Goal: Task Accomplishment & Management: Use online tool/utility

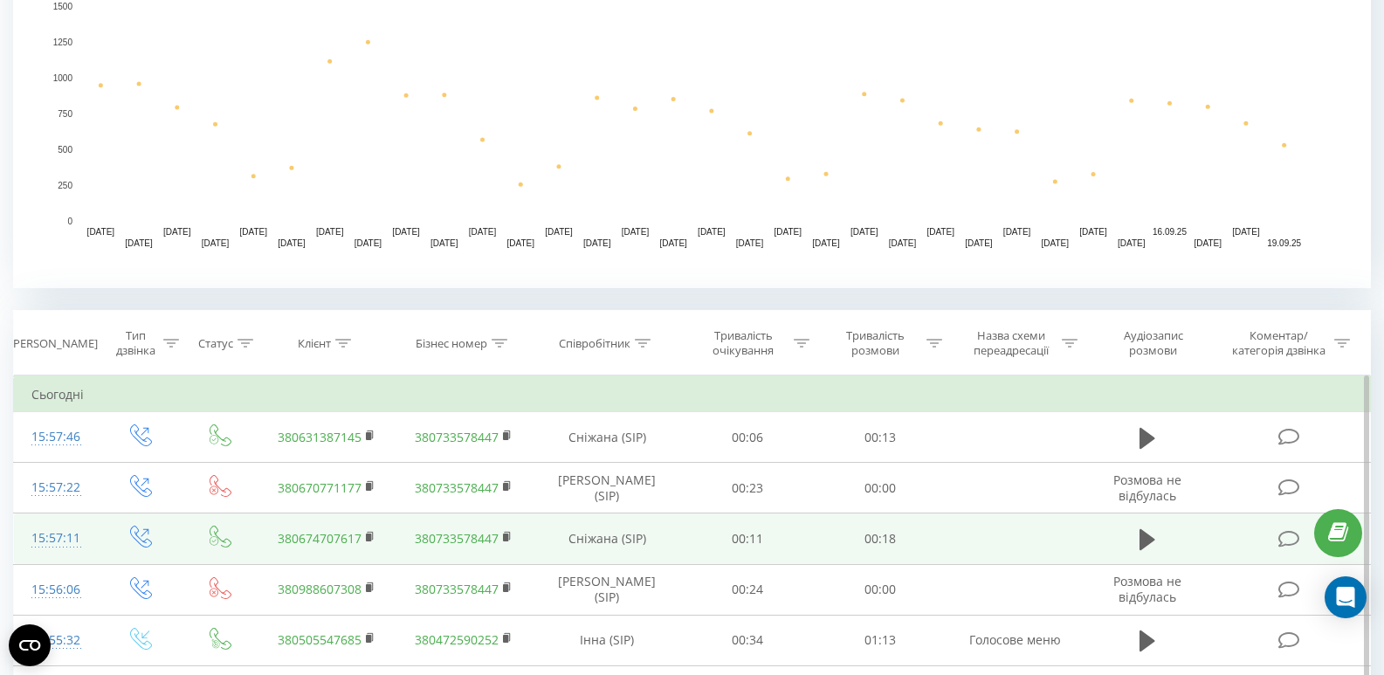
scroll to position [699, 0]
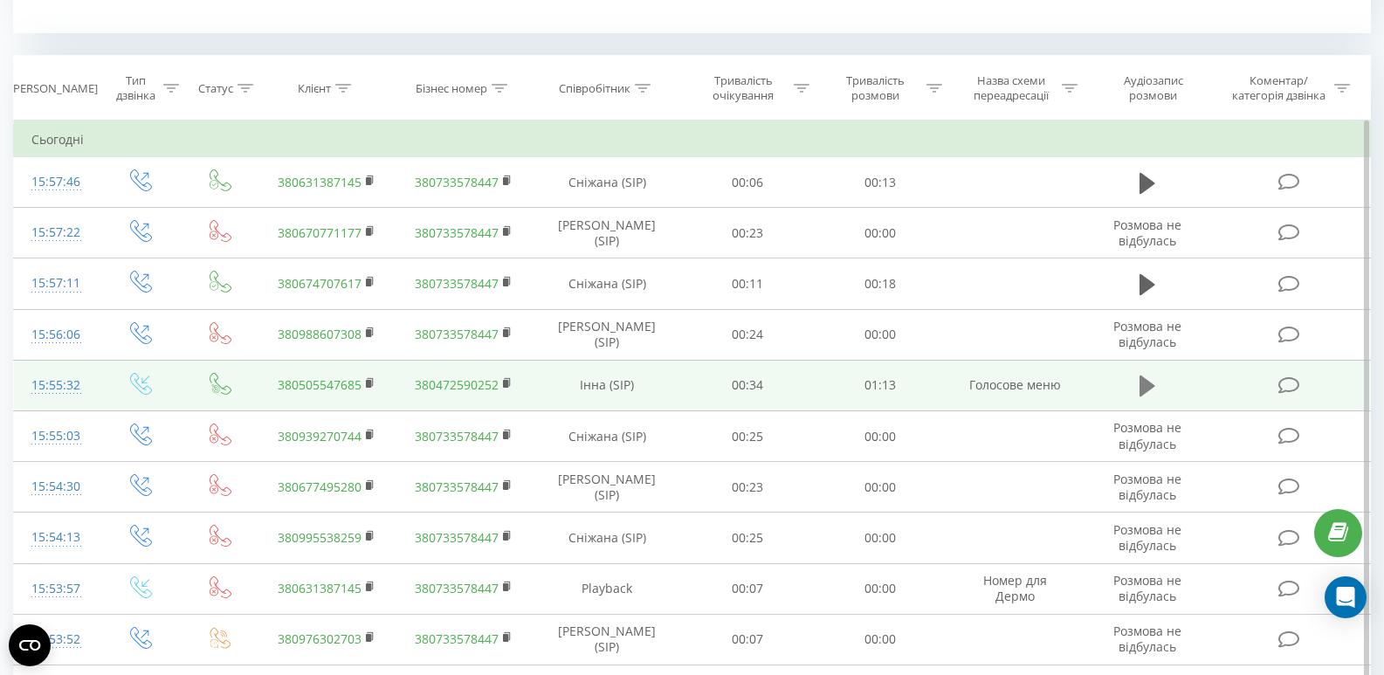
click at [1144, 385] on icon at bounding box center [1148, 386] width 16 height 21
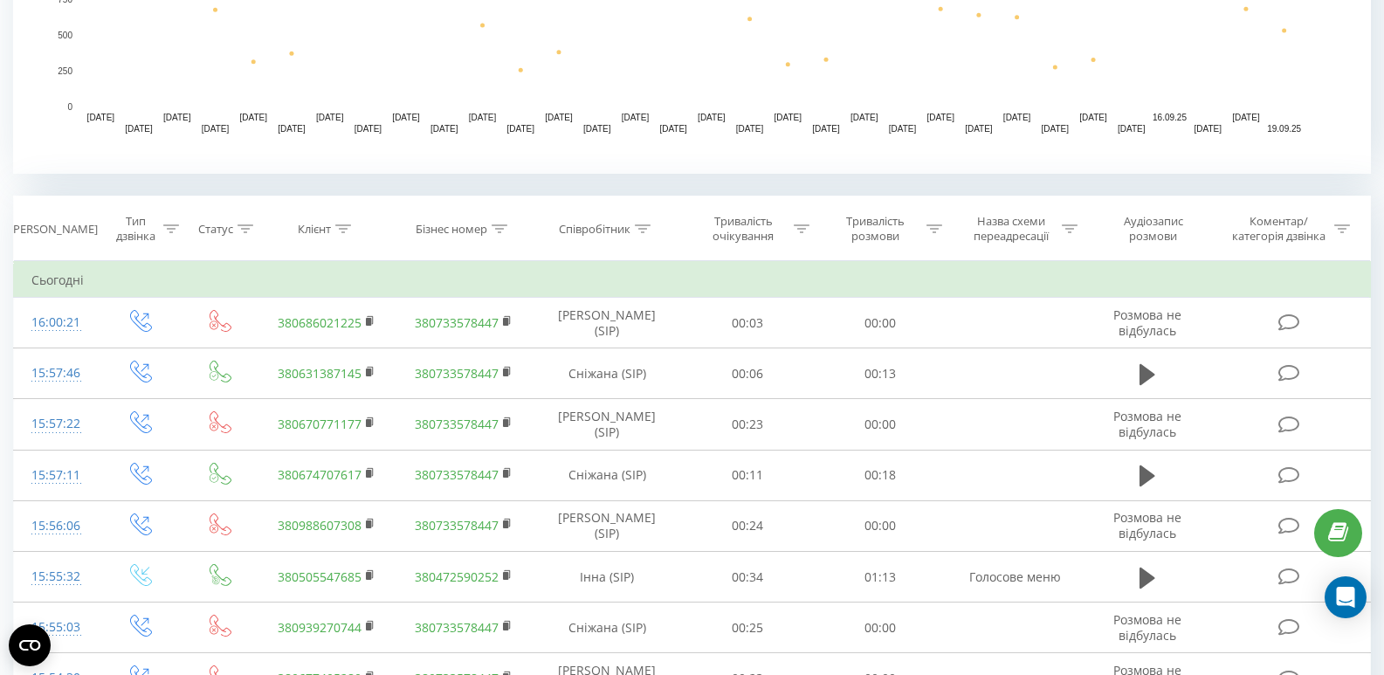
scroll to position [611, 0]
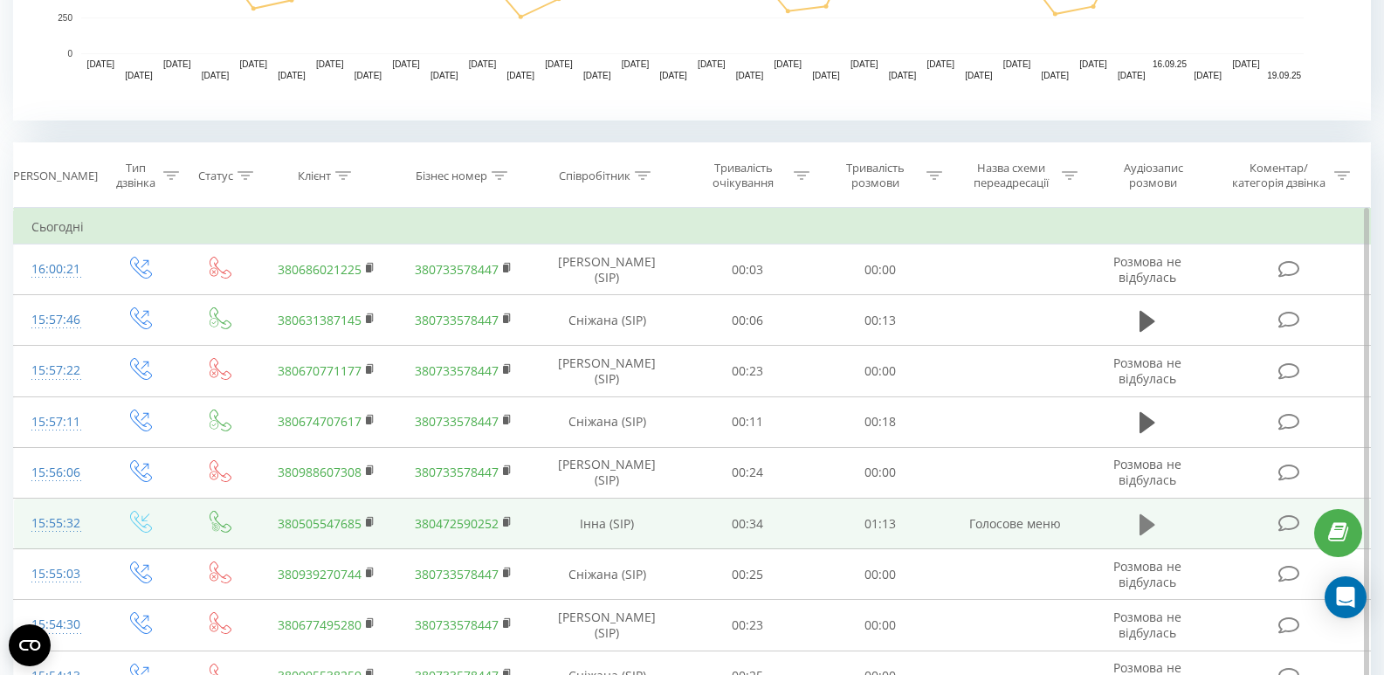
click at [1143, 526] on icon at bounding box center [1148, 524] width 16 height 21
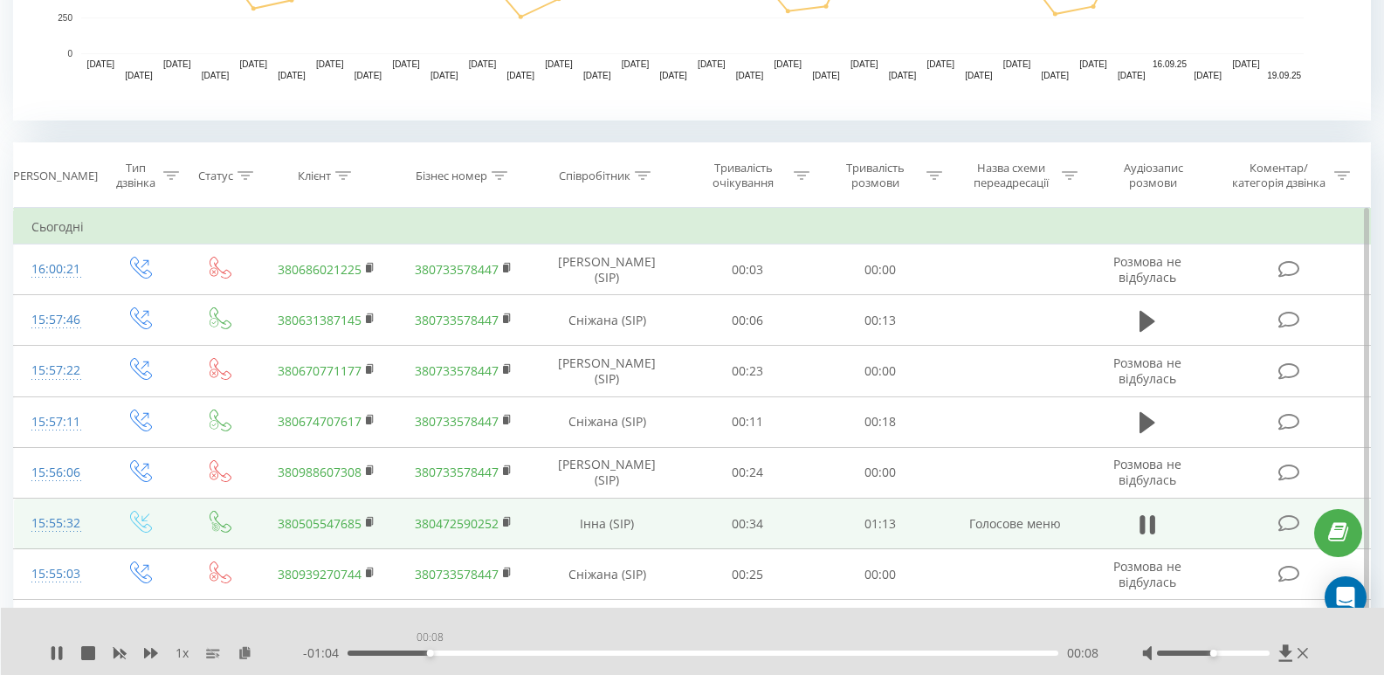
click at [430, 652] on div "00:08" at bounding box center [703, 653] width 711 height 5
click at [644, 652] on div "00:30" at bounding box center [703, 653] width 711 height 5
click at [1148, 521] on icon at bounding box center [1148, 525] width 16 height 24
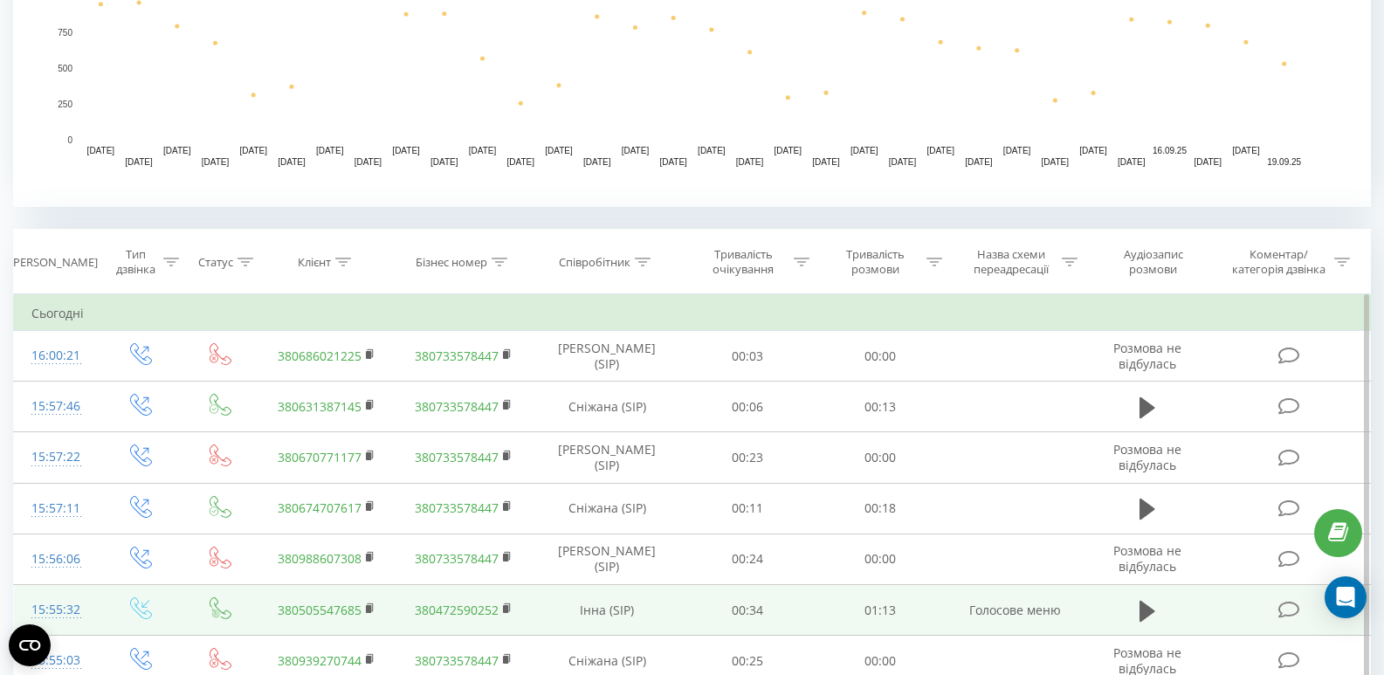
scroll to position [524, 0]
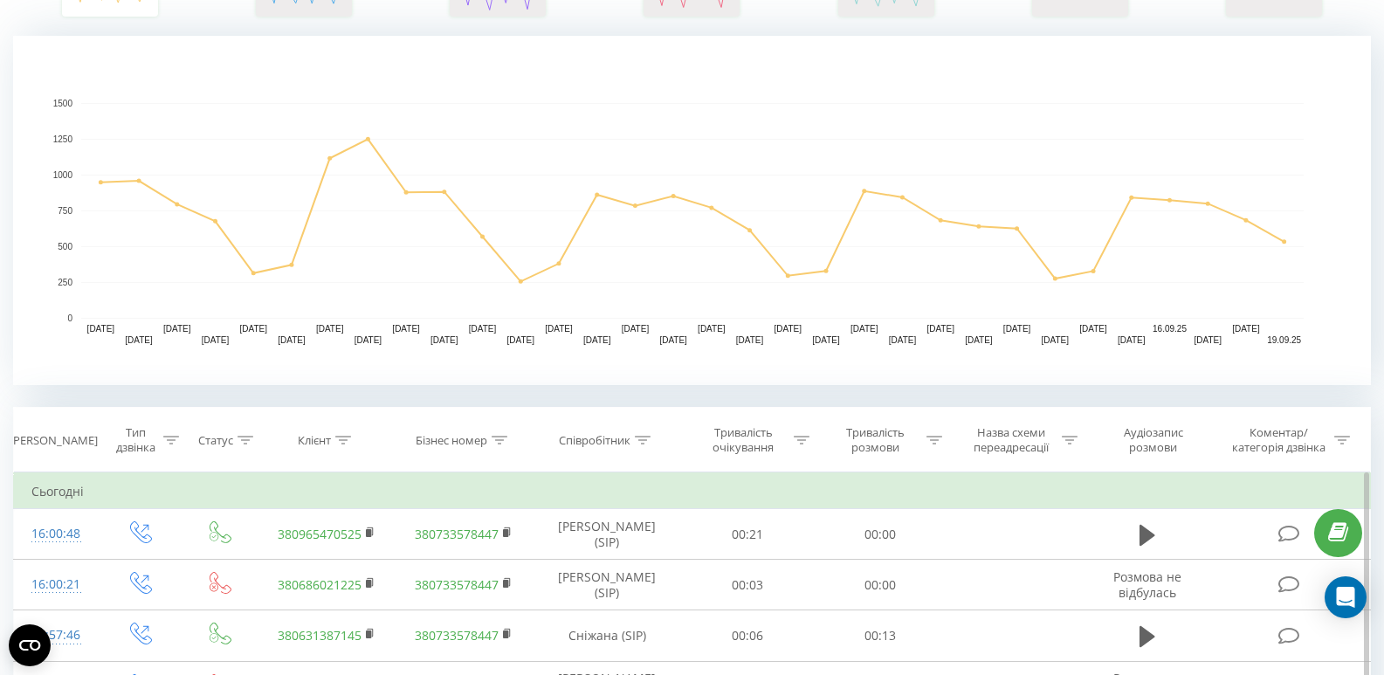
scroll to position [175, 0]
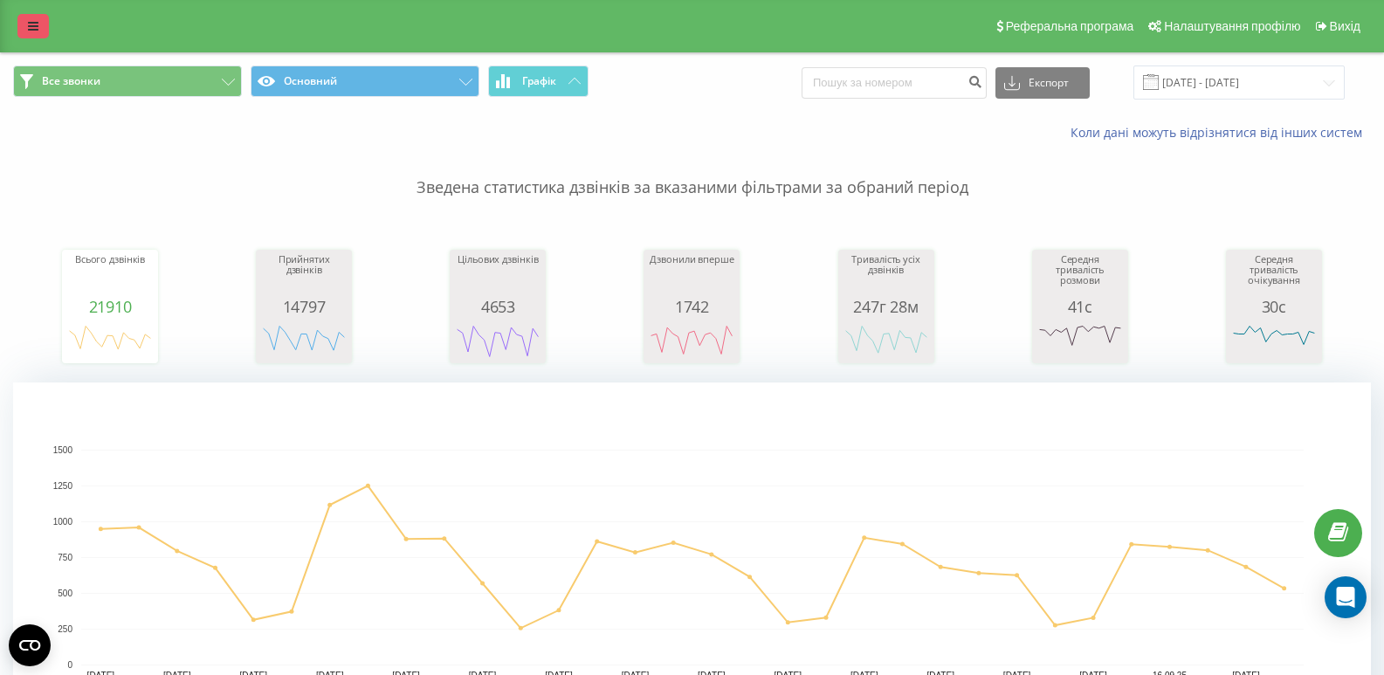
click at [35, 15] on link at bounding box center [32, 26] width 31 height 24
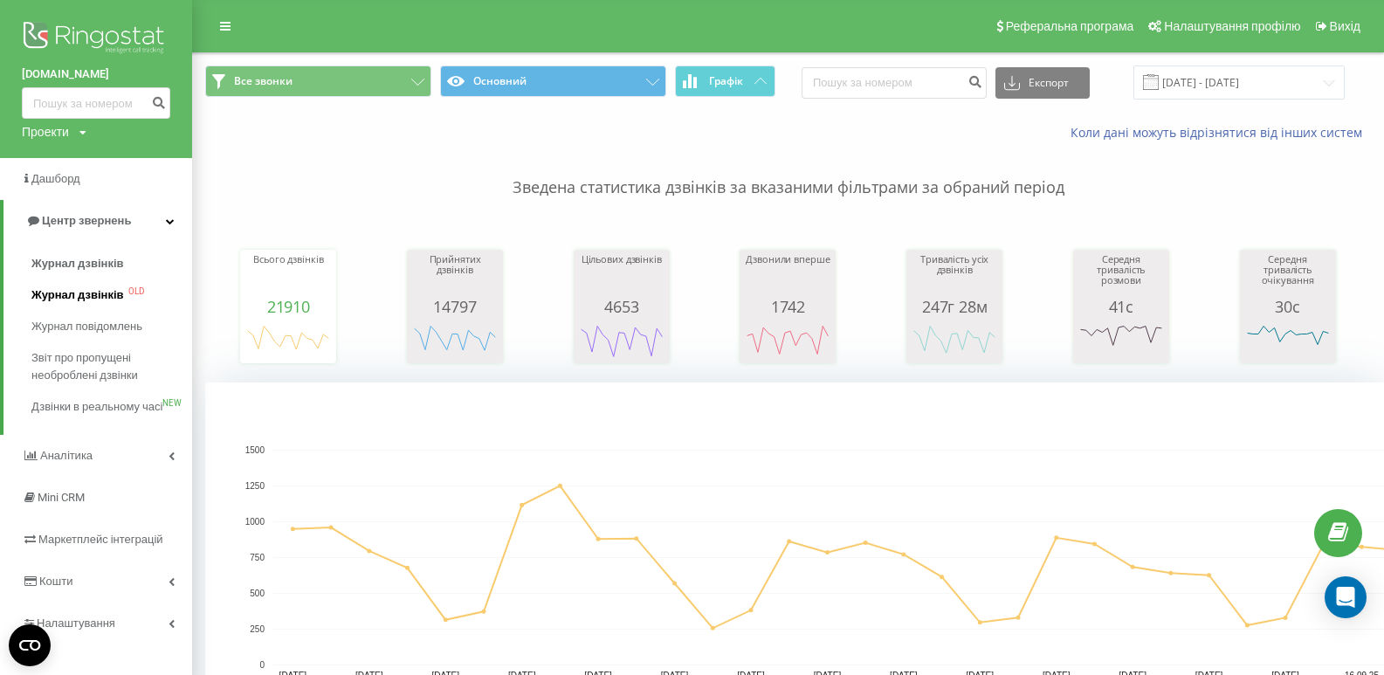
click at [93, 289] on span "Журнал дзвінків" at bounding box center [77, 294] width 93 height 17
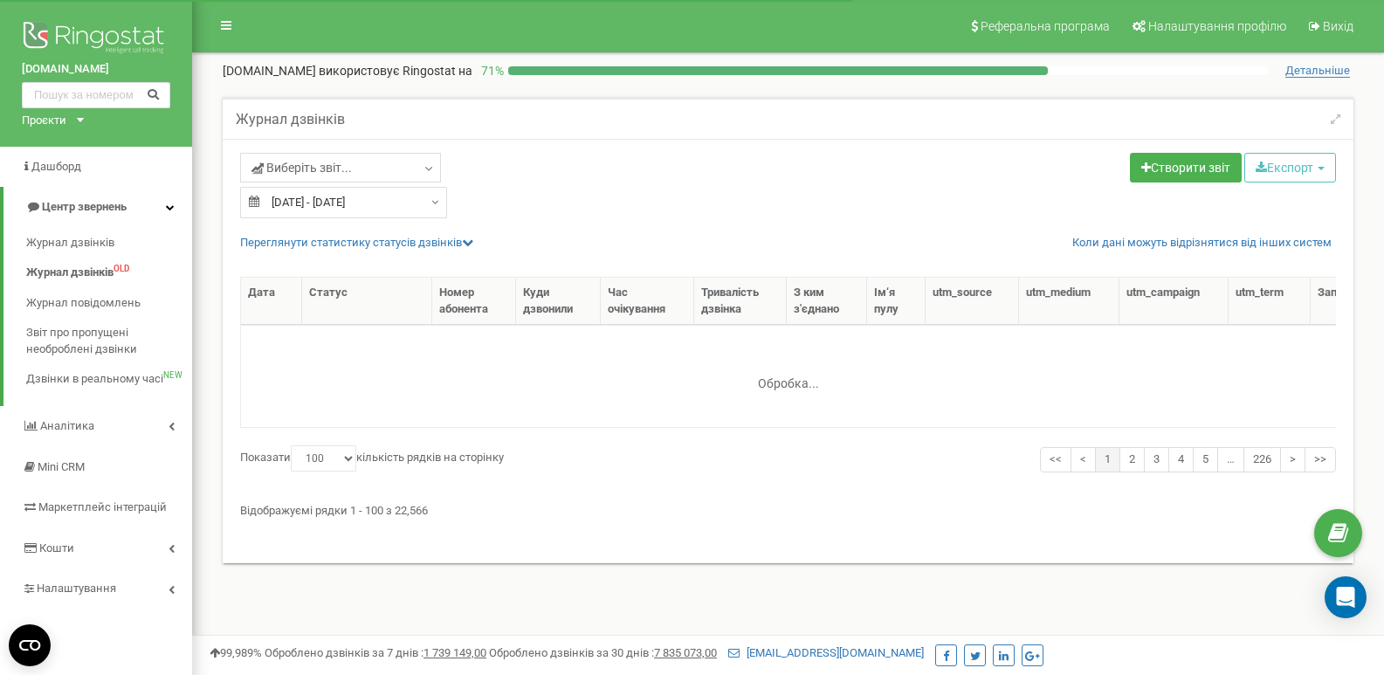
select select "100"
click at [113, 243] on span "Журнал дзвінків" at bounding box center [69, 243] width 87 height 17
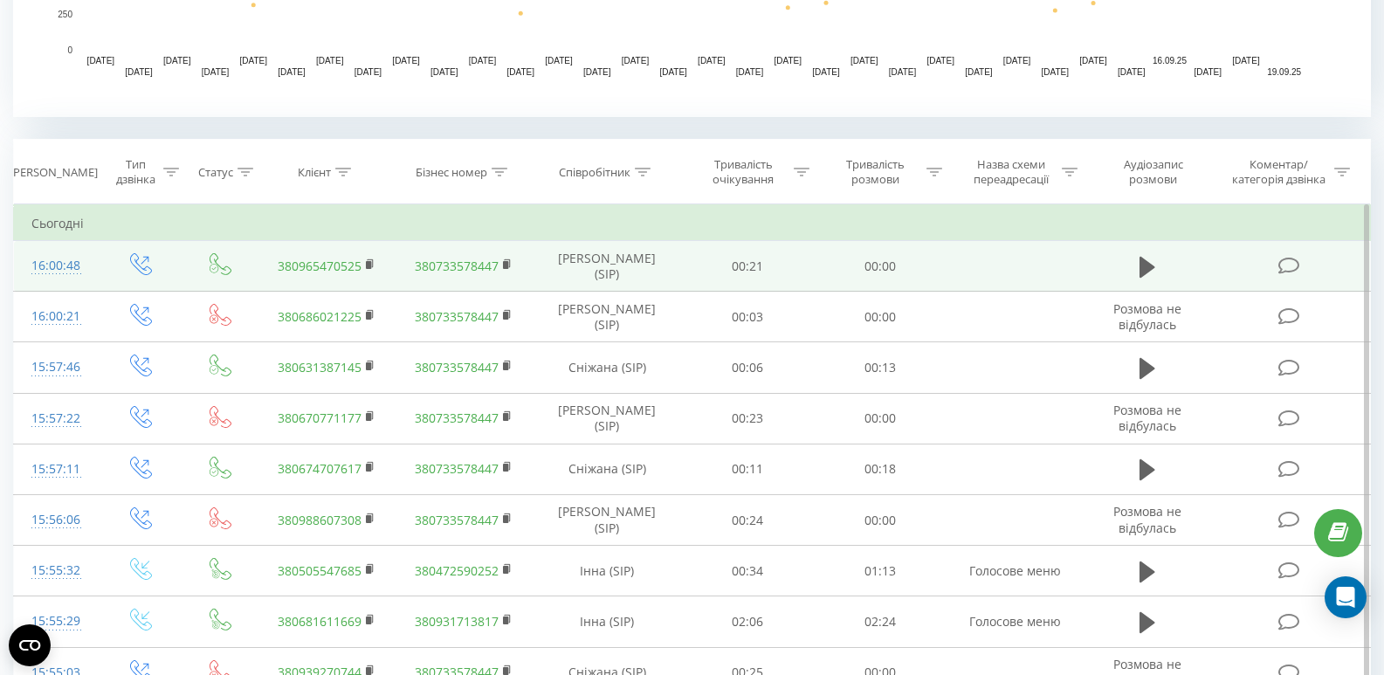
scroll to position [611, 0]
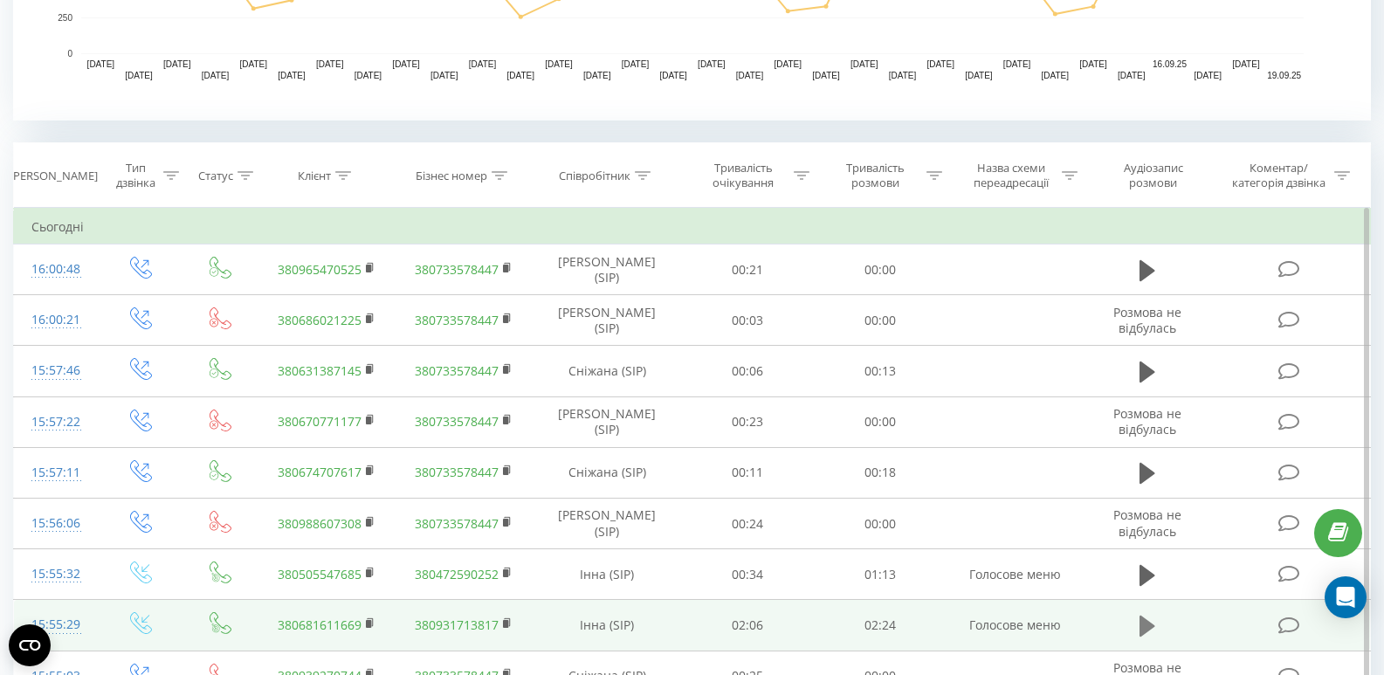
click at [1150, 628] on icon at bounding box center [1148, 626] width 16 height 21
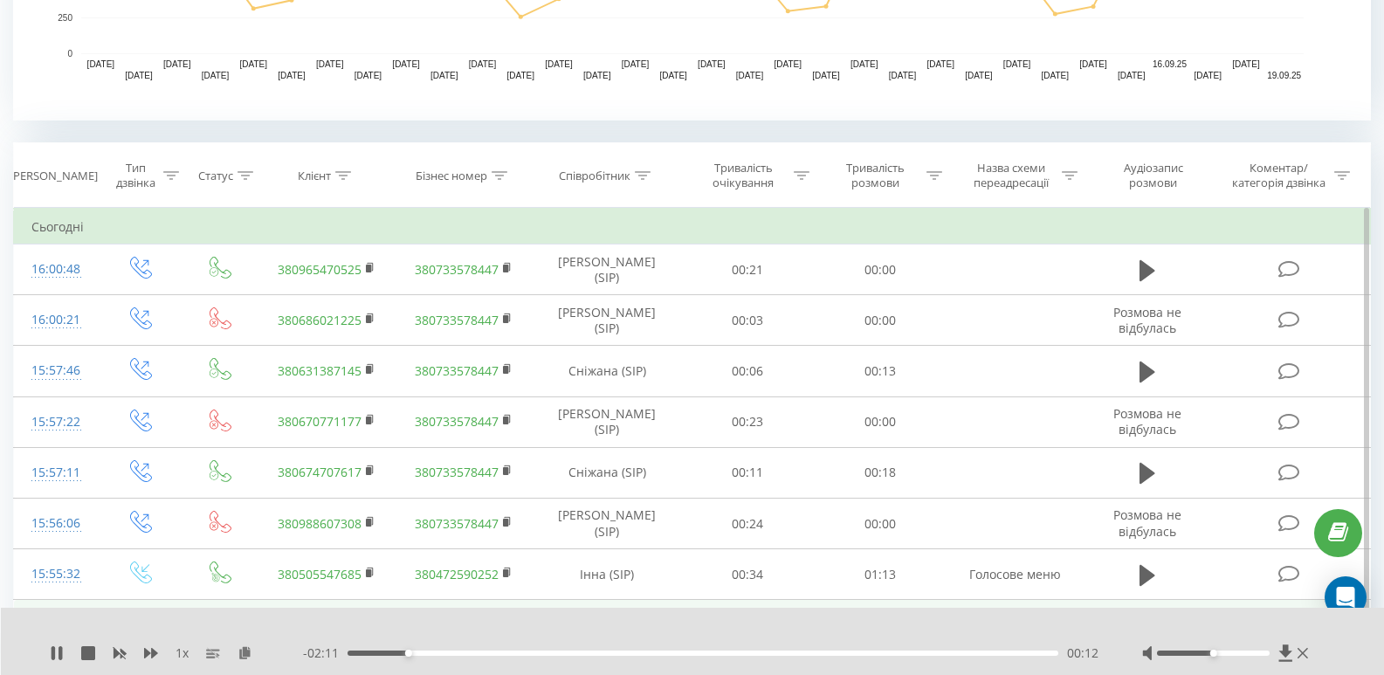
click at [439, 652] on div "00:12" at bounding box center [703, 653] width 711 height 5
click at [566, 654] on div "00:19" at bounding box center [703, 653] width 711 height 5
click at [721, 652] on div "01:15" at bounding box center [703, 653] width 711 height 5
click at [806, 652] on div "01:16" at bounding box center [703, 653] width 711 height 5
click at [976, 654] on div "00:00" at bounding box center [703, 653] width 711 height 5
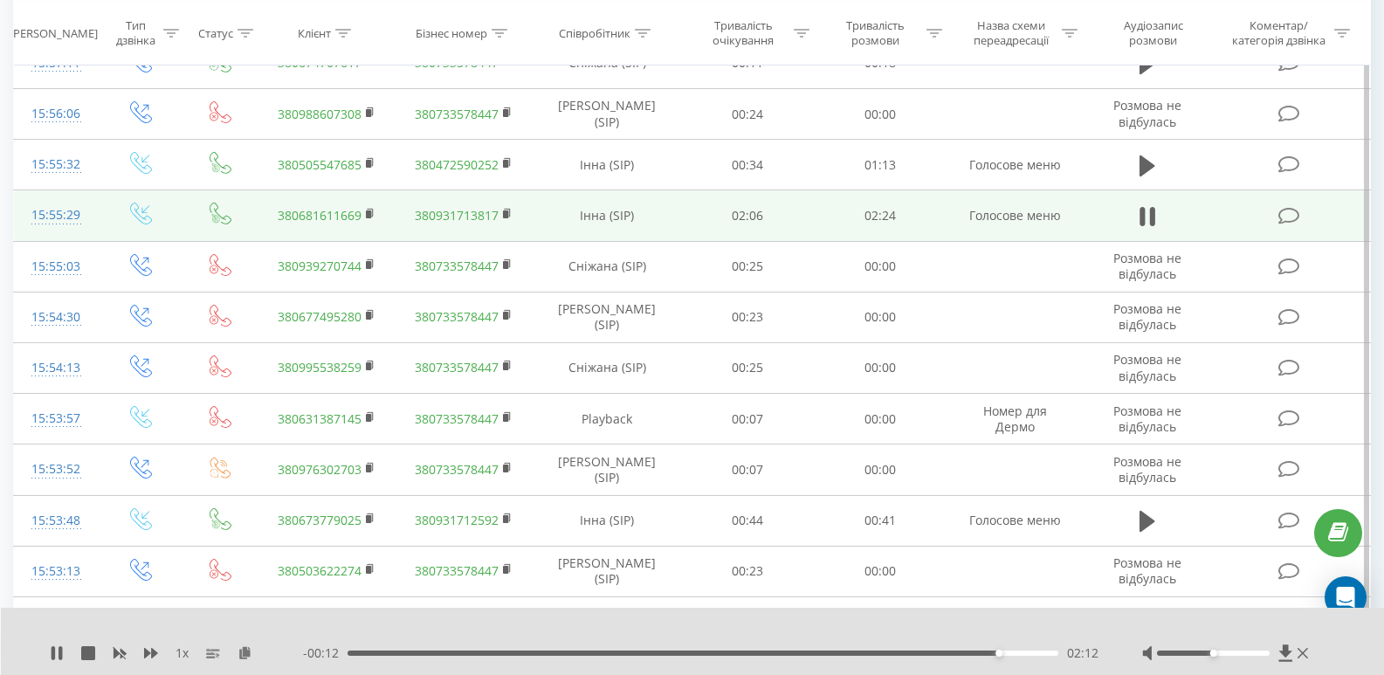
scroll to position [1048, 0]
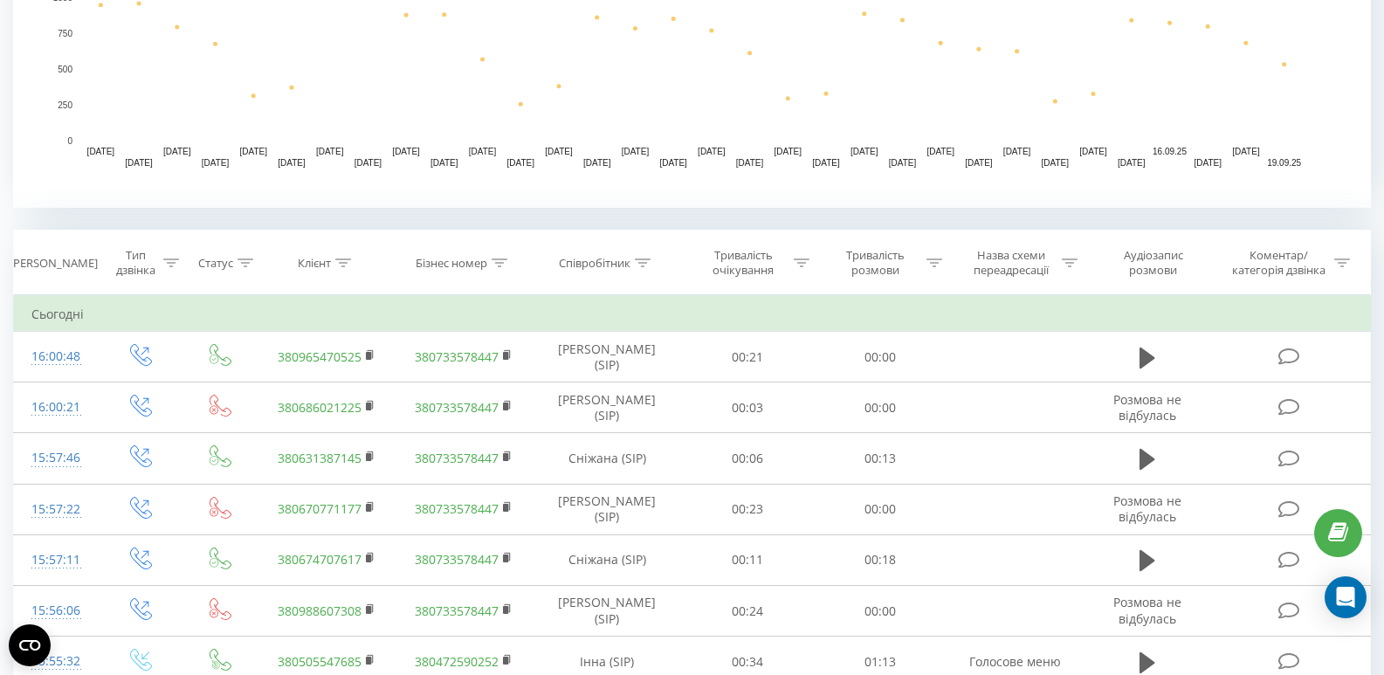
scroll to position [611, 0]
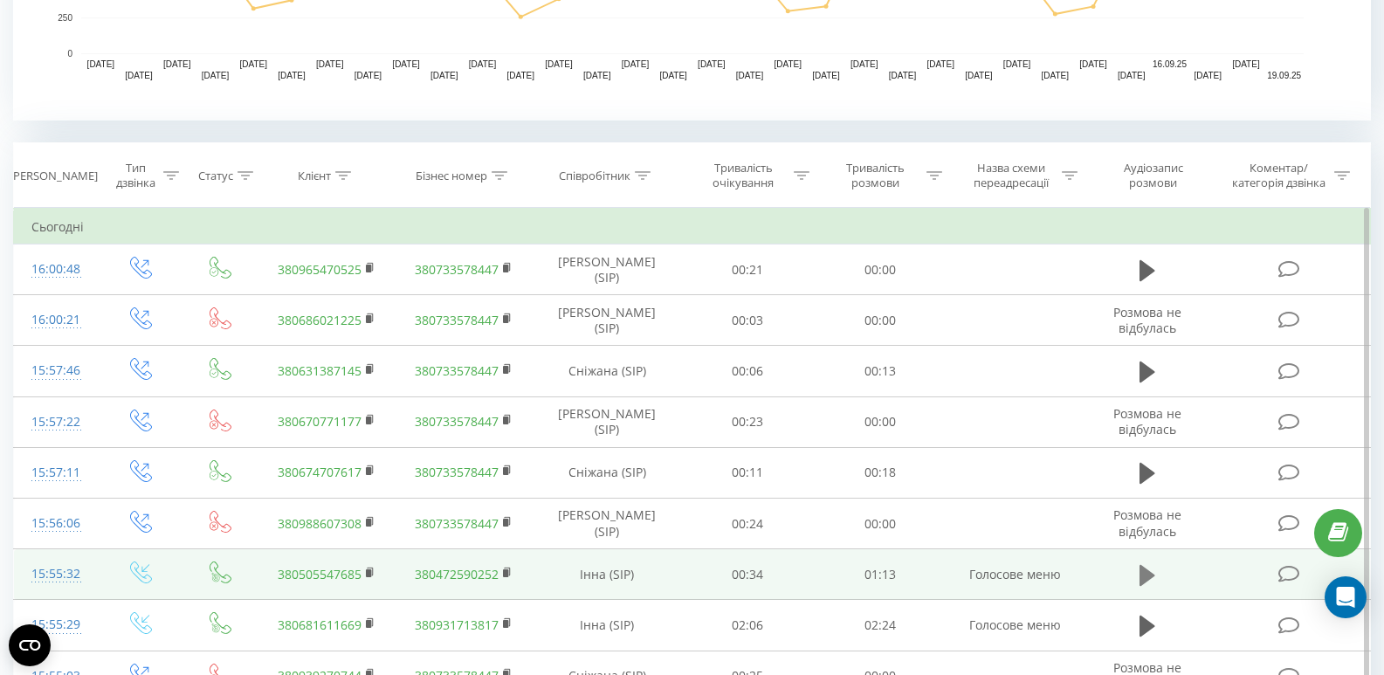
click at [1148, 576] on icon at bounding box center [1148, 575] width 16 height 21
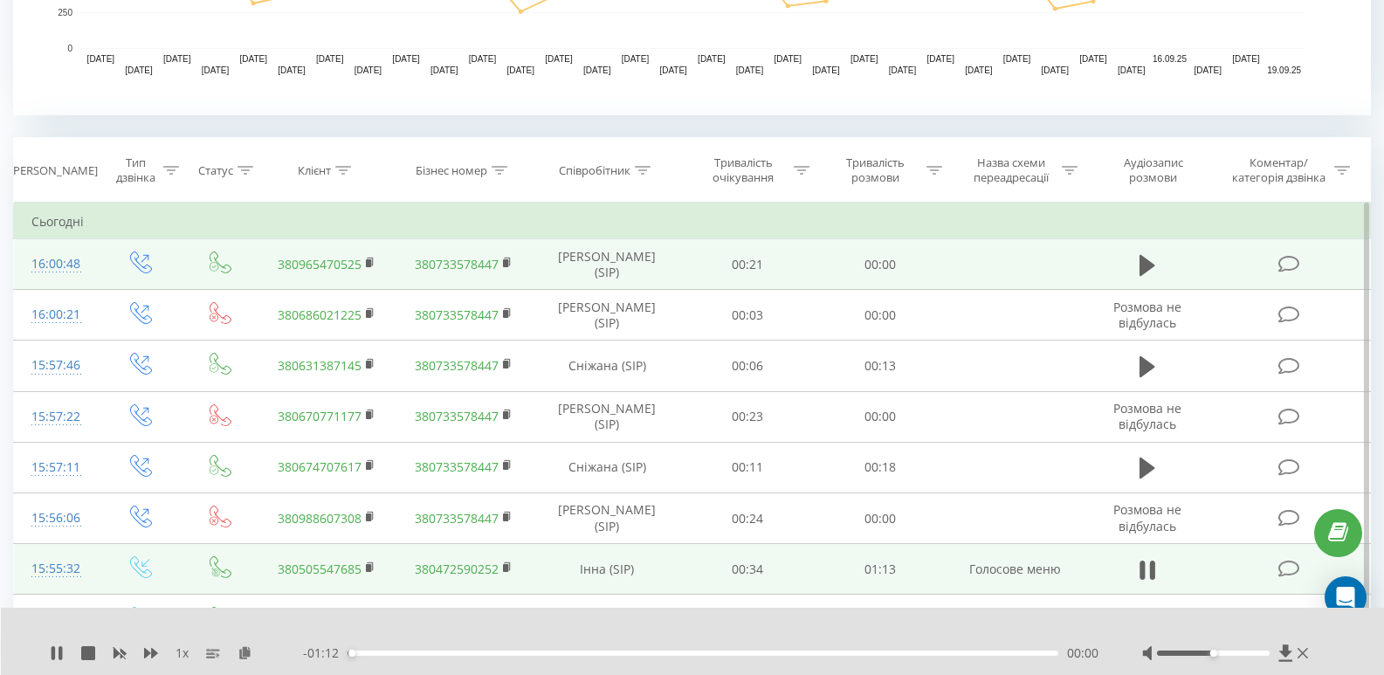
scroll to position [786, 0]
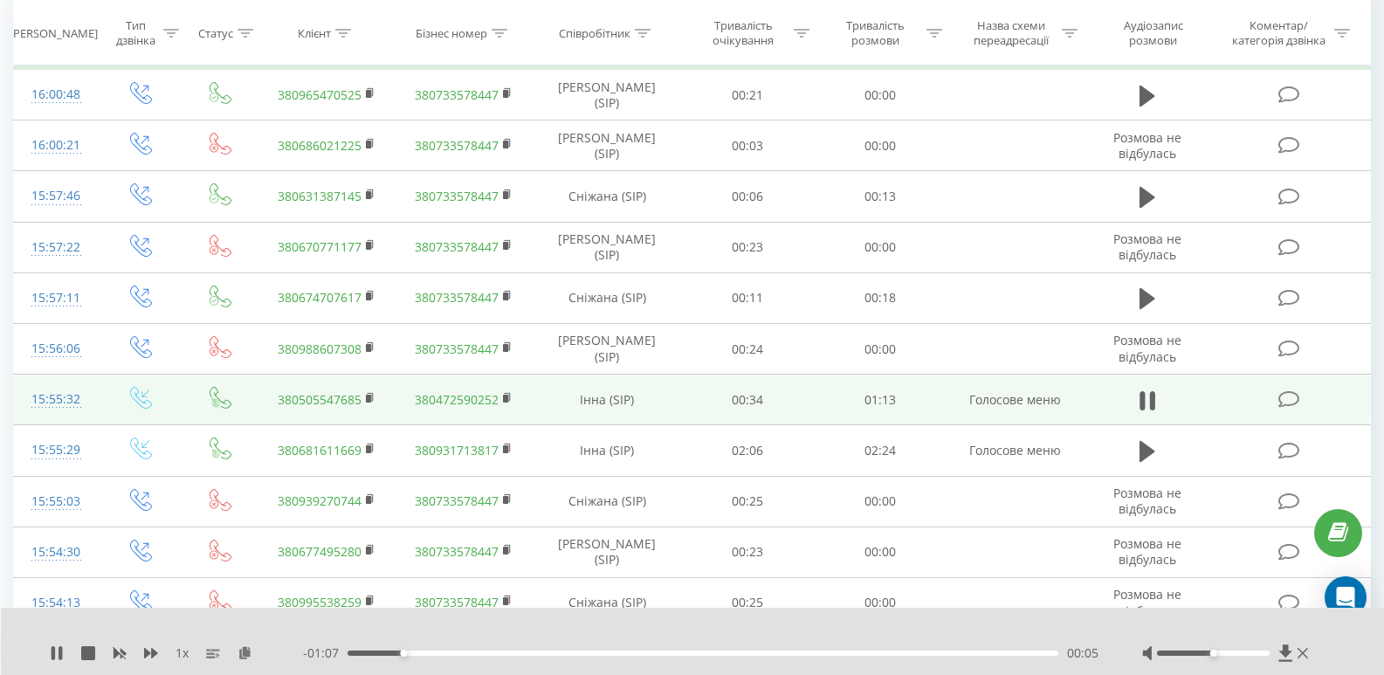
click at [752, 652] on div "00:05" at bounding box center [703, 653] width 711 height 5
click at [941, 651] on div "01:01" at bounding box center [703, 653] width 711 height 5
click at [57, 650] on icon at bounding box center [57, 653] width 14 height 14
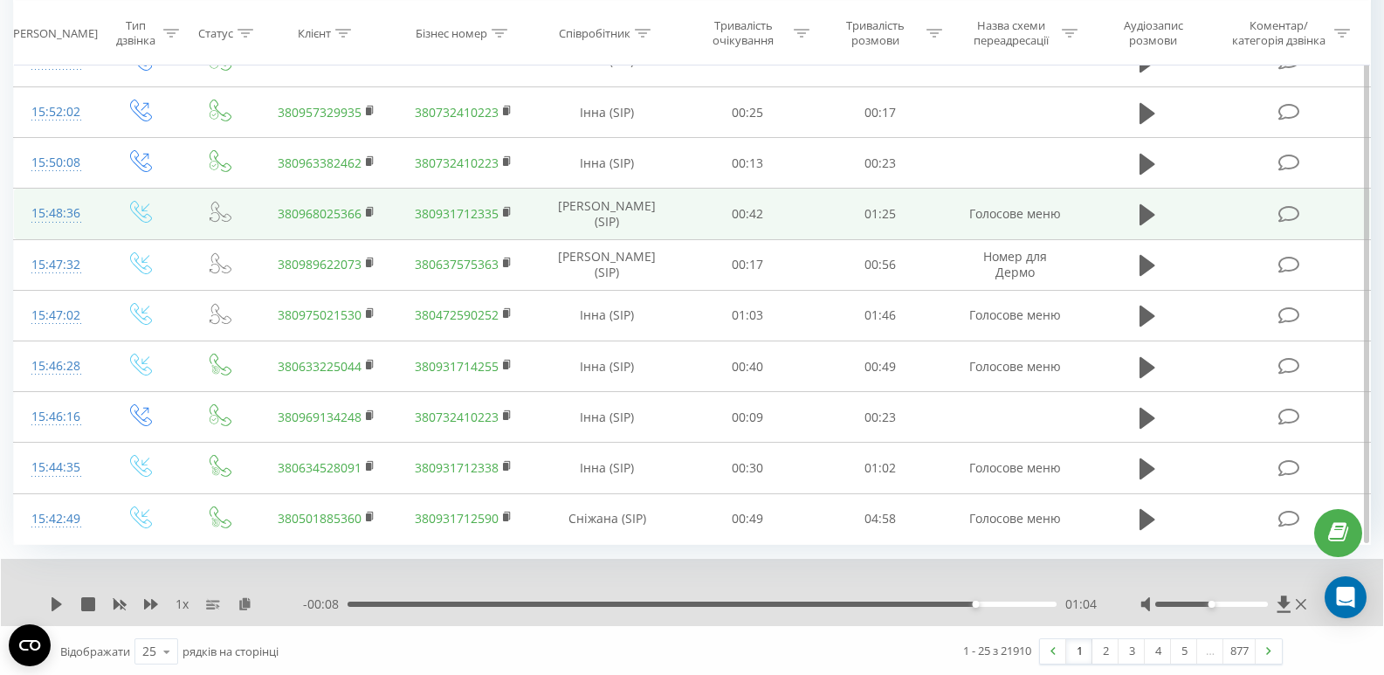
scroll to position [1584, 0]
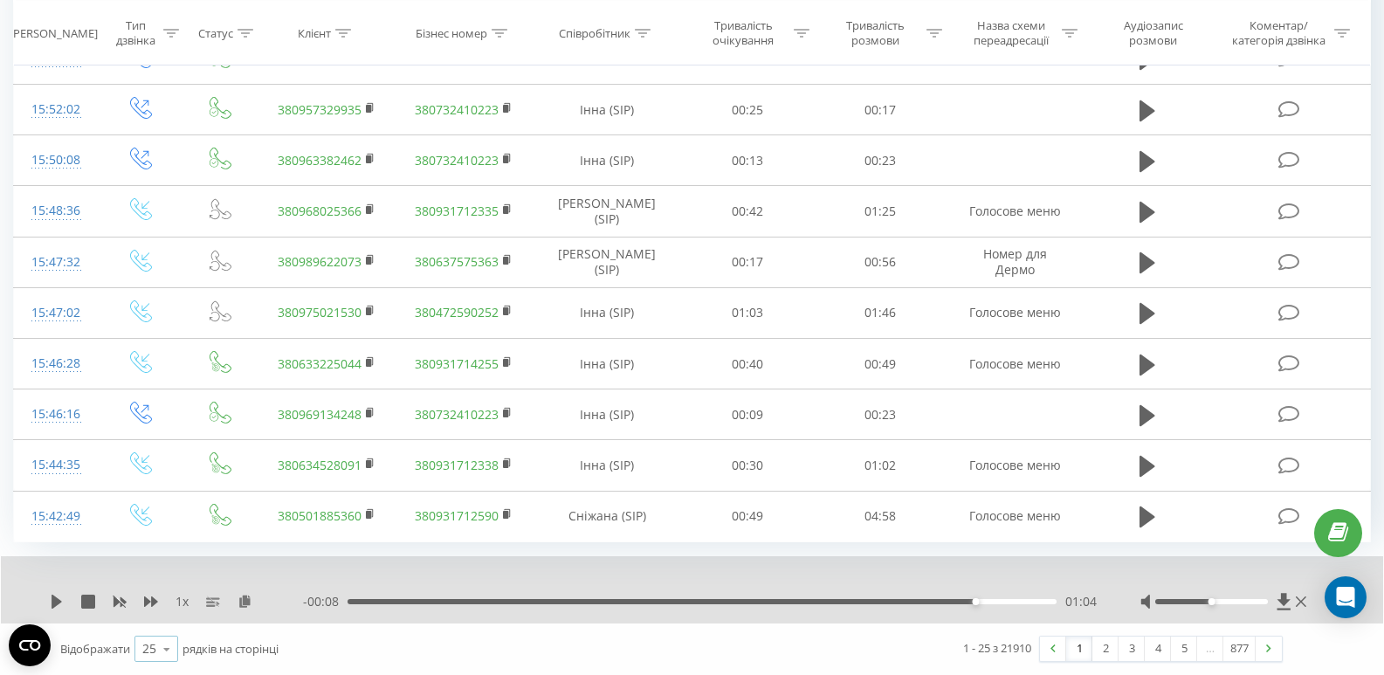
click at [148, 649] on div "25" at bounding box center [149, 648] width 14 height 17
click at [160, 621] on span "100" at bounding box center [152, 624] width 21 height 17
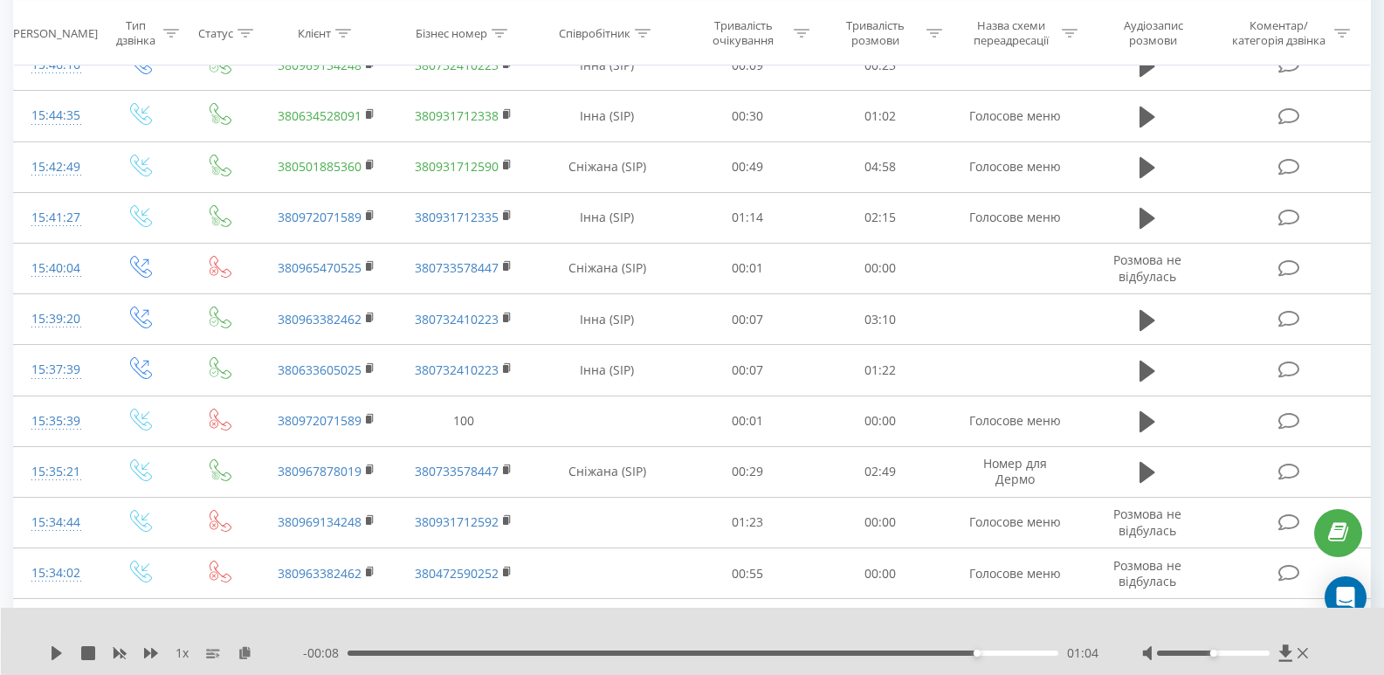
scroll to position [2108, 0]
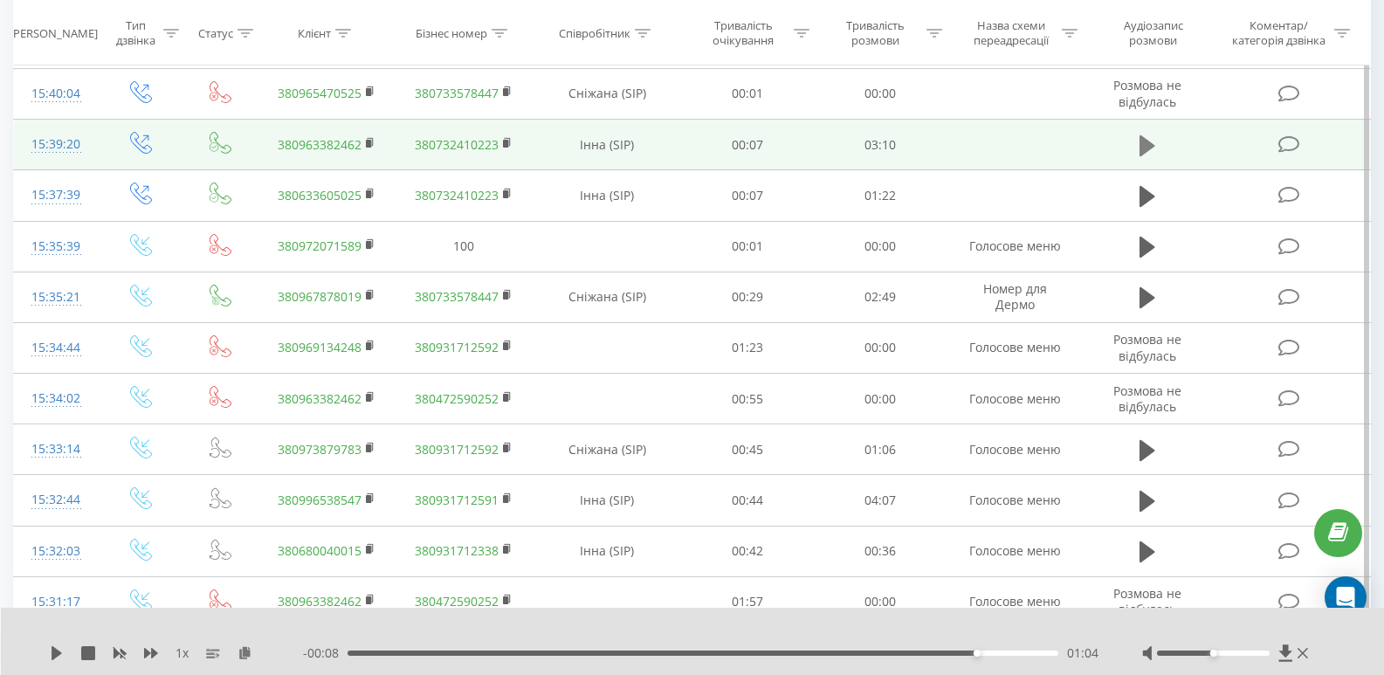
click at [1148, 151] on icon at bounding box center [1148, 145] width 16 height 21
click at [476, 652] on div "00:27" at bounding box center [703, 653] width 711 height 5
click at [613, 652] on div "00:35" at bounding box center [703, 653] width 711 height 5
click at [675, 652] on div "01:14" at bounding box center [703, 653] width 711 height 5
click at [741, 656] on div "- 01:37 01:33 01:33" at bounding box center [701, 653] width 796 height 17
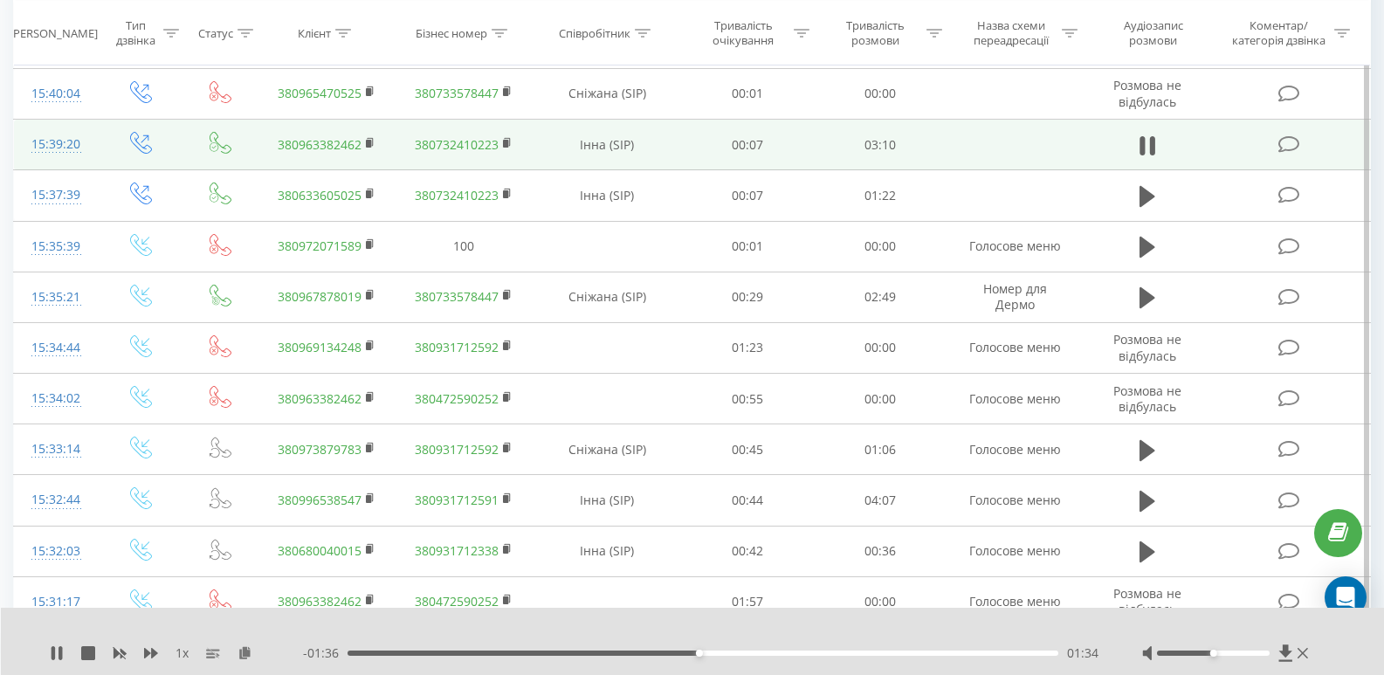
click at [742, 653] on div "01:34" at bounding box center [703, 653] width 711 height 5
click at [831, 652] on div "00:00" at bounding box center [703, 653] width 711 height 5
click at [879, 652] on div "02:11" at bounding box center [703, 653] width 711 height 5
click at [794, 649] on div "- 00:47 02:23 02:23" at bounding box center [701, 653] width 796 height 17
click at [791, 649] on div "- 00:47 02:23 02:23" at bounding box center [701, 653] width 796 height 17
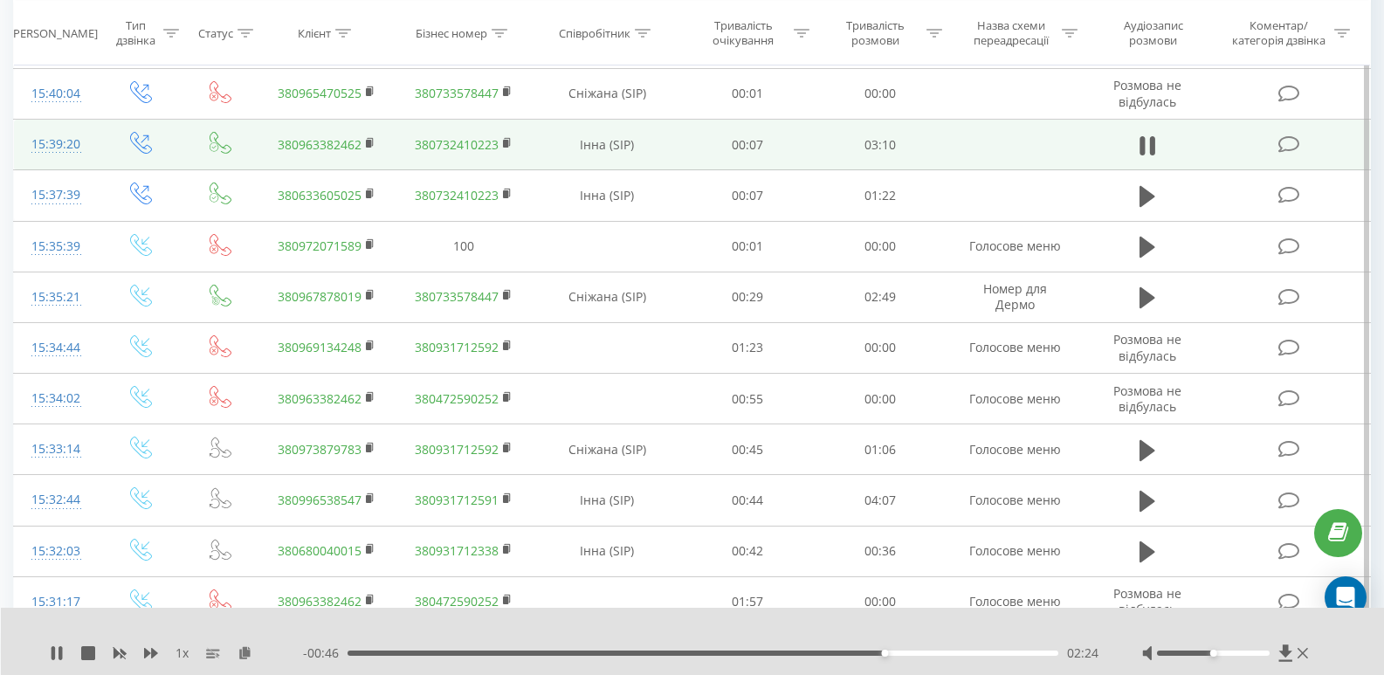
click at [790, 652] on div "02:24" at bounding box center [703, 653] width 711 height 5
click at [755, 653] on div "02:00" at bounding box center [703, 653] width 711 height 5
